Goal: Find specific page/section

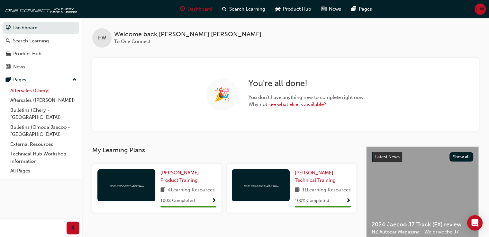
click at [40, 89] on link "Aftersales (Chery)" at bounding box center [44, 91] width 72 height 10
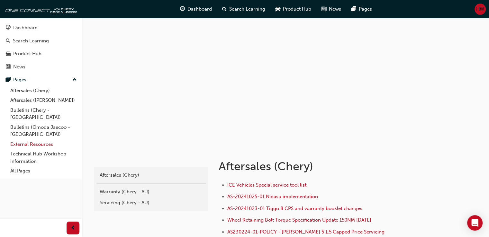
click at [30, 139] on link "External Resources" at bounding box center [44, 144] width 72 height 10
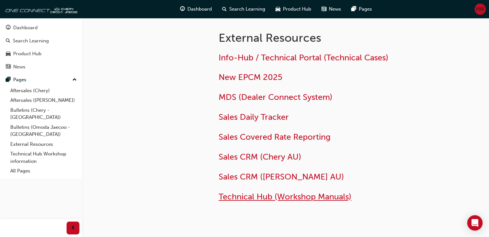
click at [280, 198] on span "Technical Hub (Workshop Manuals)" at bounding box center [284, 197] width 133 height 10
